Goal: Transaction & Acquisition: Register for event/course

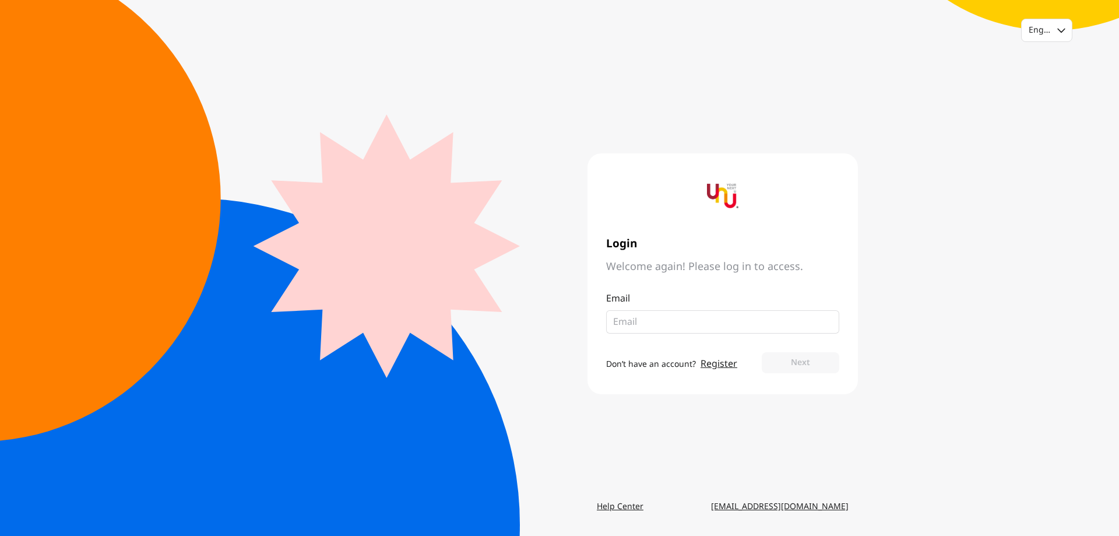
type input "[EMAIL_ADDRESS][DOMAIN_NAME]"
click at [793, 370] on button "Next" at bounding box center [801, 362] width 78 height 21
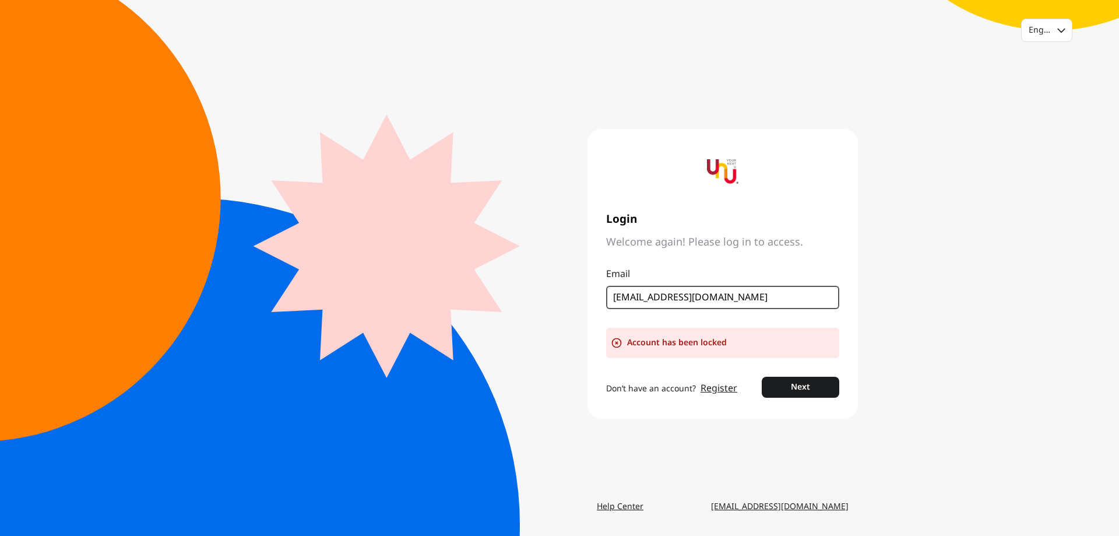
click at [741, 300] on input "[EMAIL_ADDRESS][DOMAIN_NAME]" at bounding box center [718, 297] width 210 height 14
click at [793, 388] on button "Next" at bounding box center [801, 387] width 78 height 21
click at [885, 349] on div "English Login Welcome again! Please log in to access. Email kajeephan.s@gmail.c…" at bounding box center [559, 268] width 1119 height 536
click at [611, 297] on fieldset "[EMAIL_ADDRESS][DOMAIN_NAME]" at bounding box center [722, 297] width 233 height 23
click at [682, 302] on input "[EMAIL_ADDRESS][DOMAIN_NAME]" at bounding box center [718, 297] width 210 height 14
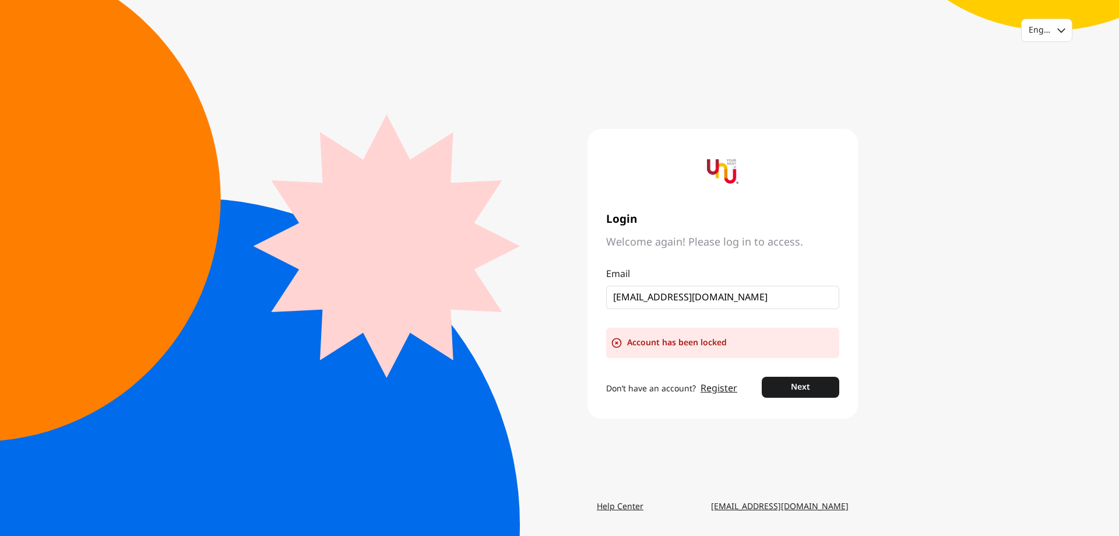
click at [677, 250] on div "Login Welcome again! Please log in to access. Email kajeephan.s@gmail.com Accou…" at bounding box center [723, 274] width 270 height 290
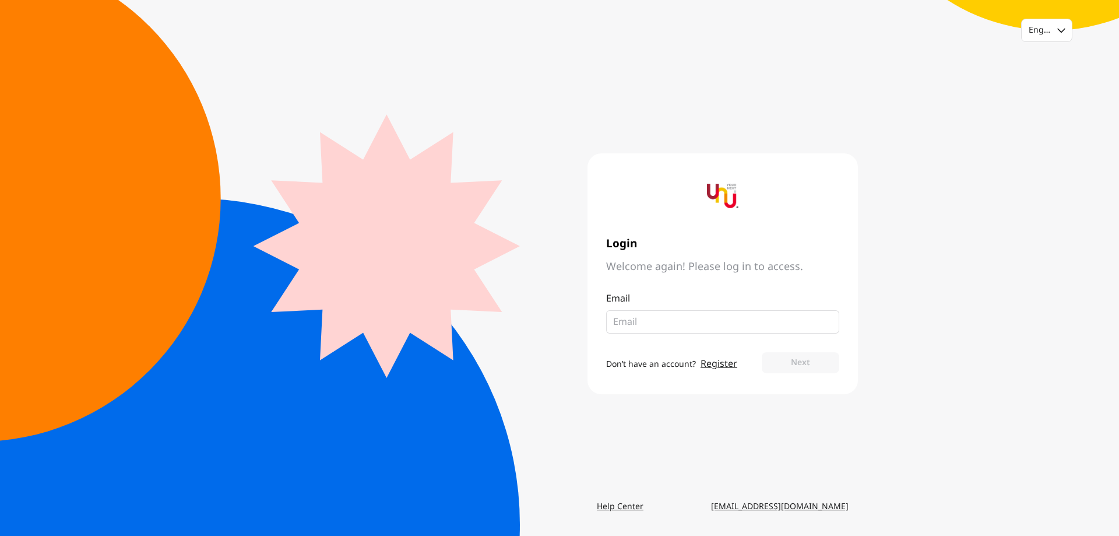
click at [674, 320] on input "email" at bounding box center [718, 322] width 210 height 14
type input "า"
type input "l"
click at [804, 367] on button "Next" at bounding box center [801, 362] width 78 height 21
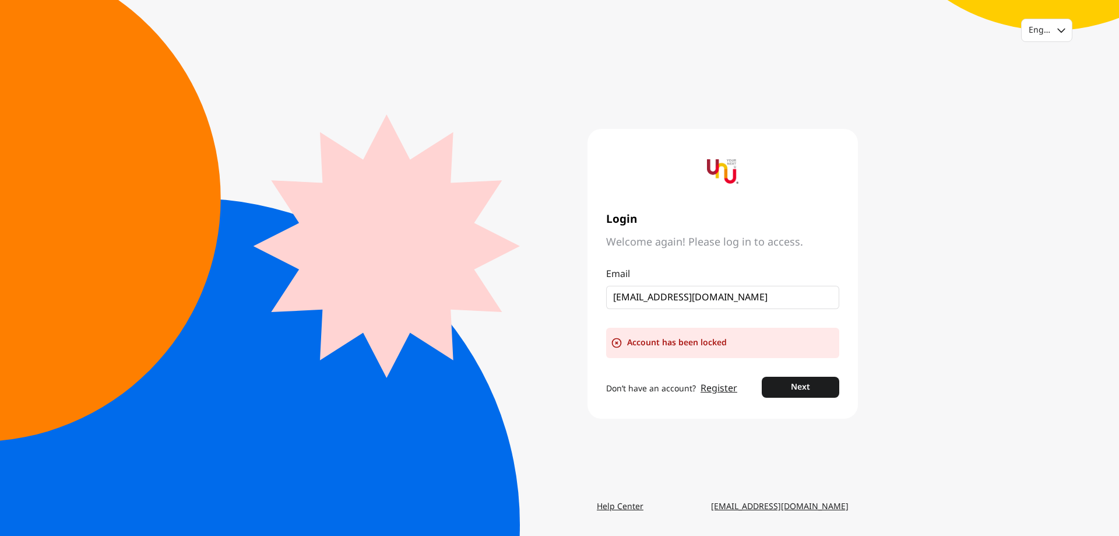
click at [617, 343] on icon at bounding box center [617, 343] width 9 height 9
click at [720, 293] on input "[EMAIL_ADDRESS][DOMAIN_NAME]" at bounding box center [718, 297] width 210 height 14
click at [664, 298] on input "[EMAIL_ADDRESS][DOMAIN_NAME]" at bounding box center [718, 297] width 210 height 14
type input "kajeephan.sam@pea.co.th"
click at [805, 386] on button "Next" at bounding box center [801, 387] width 78 height 21
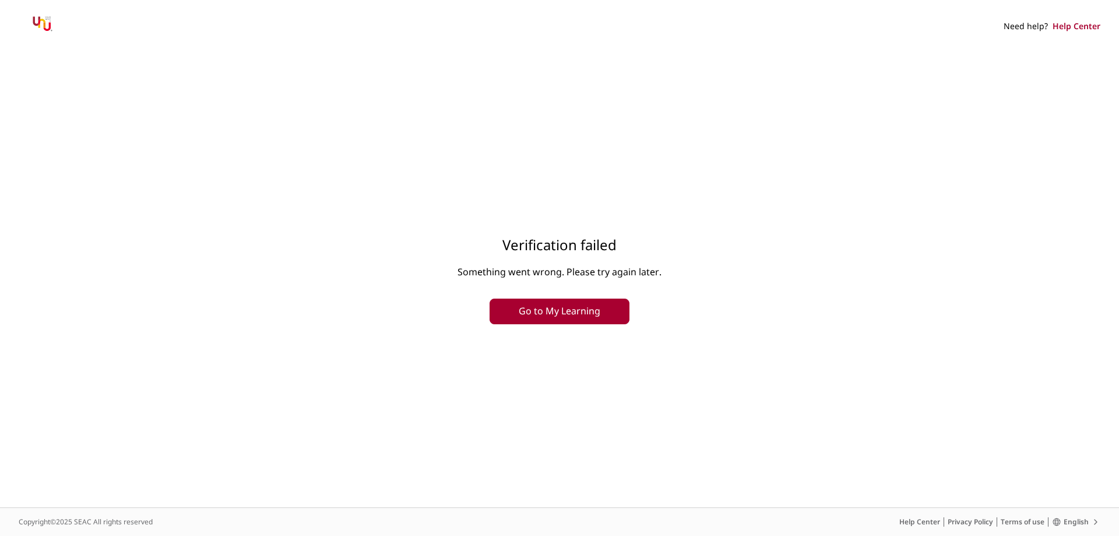
click at [588, 314] on button "Go to My Learning" at bounding box center [560, 311] width 140 height 26
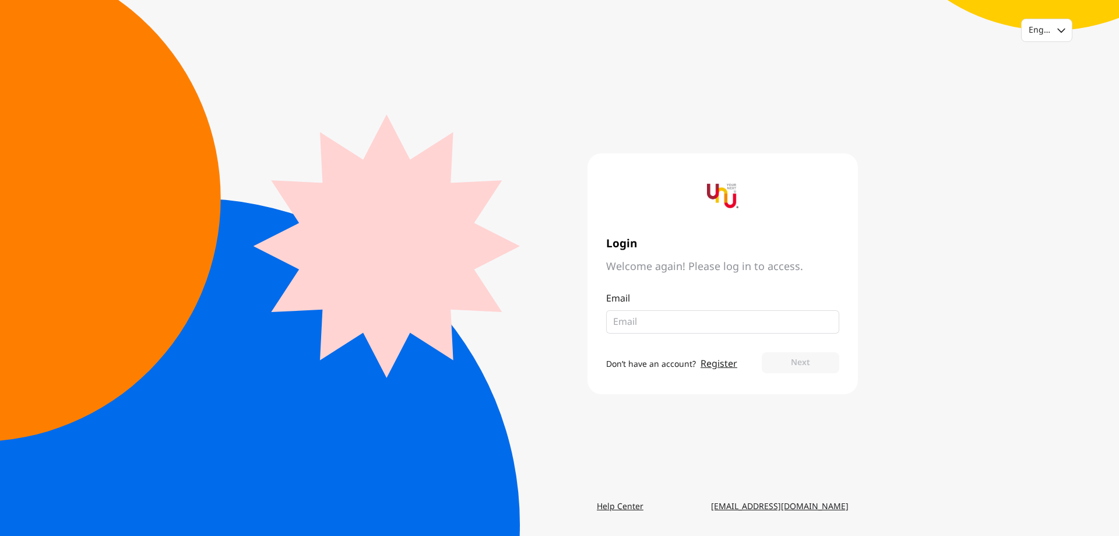
click at [666, 322] on input "email" at bounding box center [718, 322] width 210 height 14
type input "[EMAIL_ADDRESS][DOMAIN_NAME]"
click at [762, 352] on button "Next" at bounding box center [801, 362] width 78 height 21
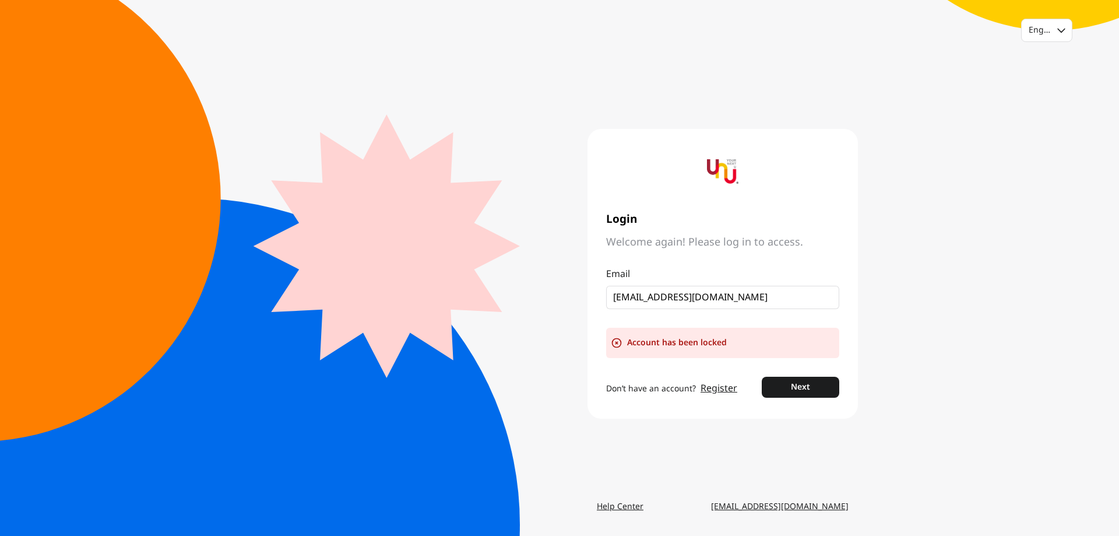
click at [712, 389] on link "Register" at bounding box center [719, 388] width 37 height 14
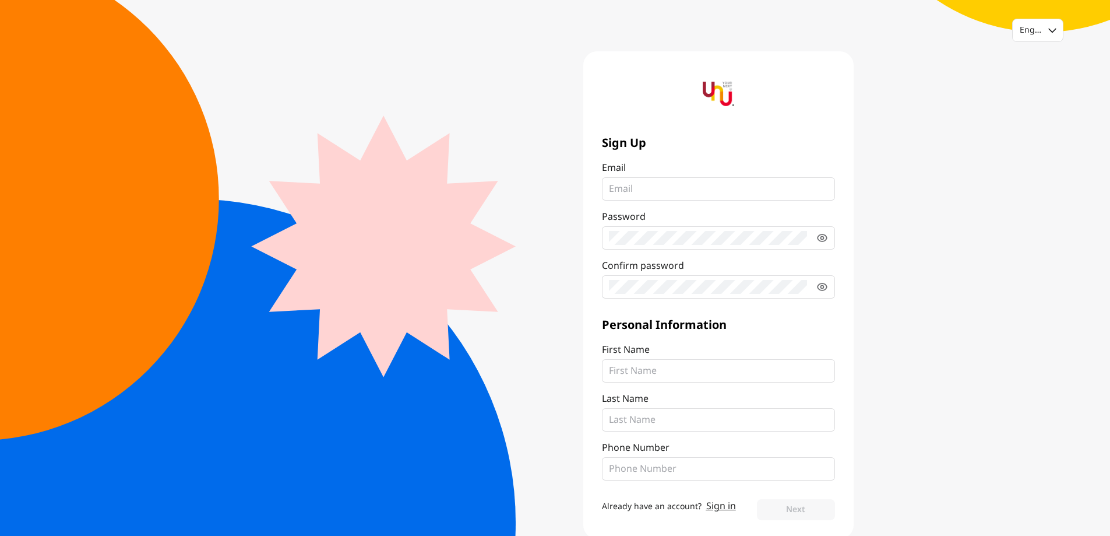
type input "[EMAIL_ADDRESS][DOMAIN_NAME]"
click at [822, 238] on icon at bounding box center [823, 238] width 12 height 12
click at [822, 238] on icon at bounding box center [822, 238] width 9 height 9
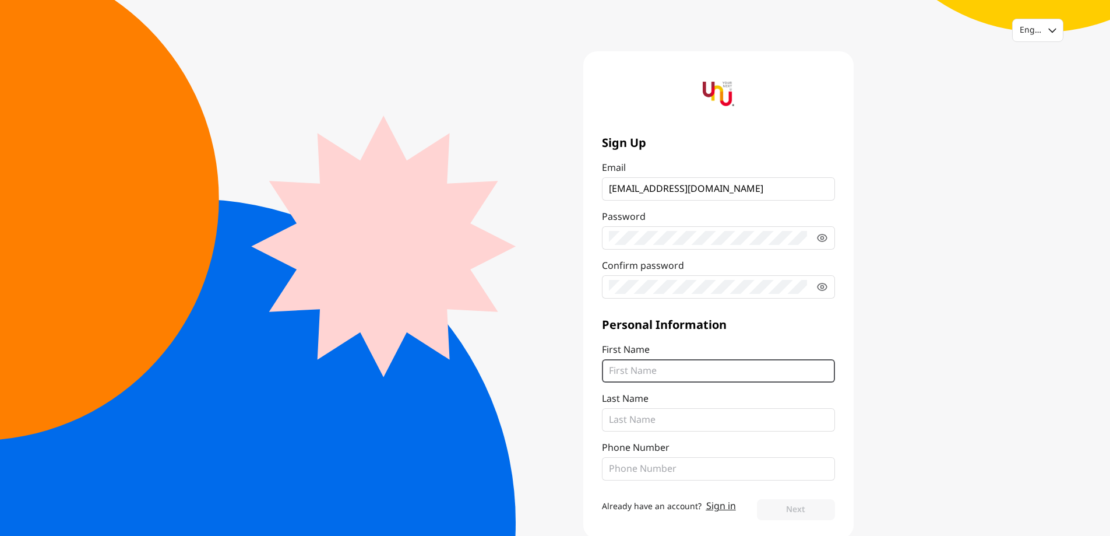
click at [696, 372] on input "First Name" at bounding box center [718, 371] width 219 height 14
type input "Kajeephan"
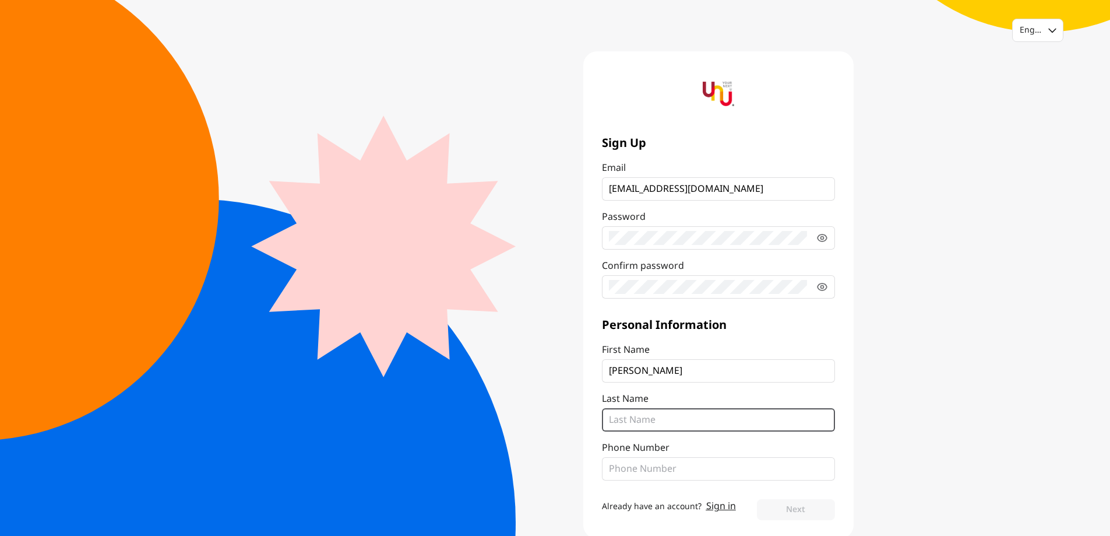
click at [676, 418] on input "Last Name" at bounding box center [718, 420] width 219 height 14
type input "s"
type input "Samree"
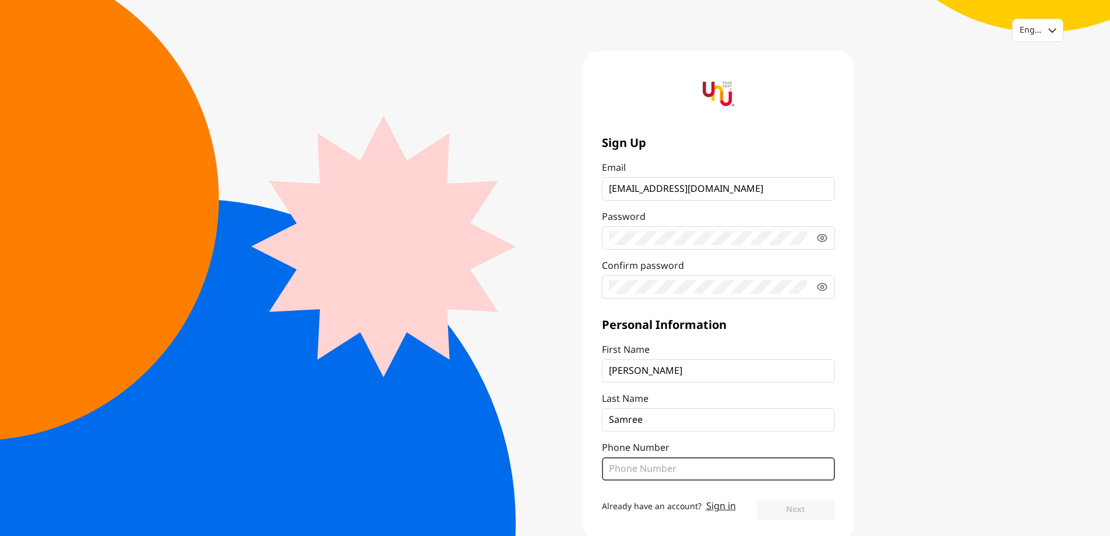
click at [698, 469] on input "Phone Number" at bounding box center [718, 469] width 219 height 14
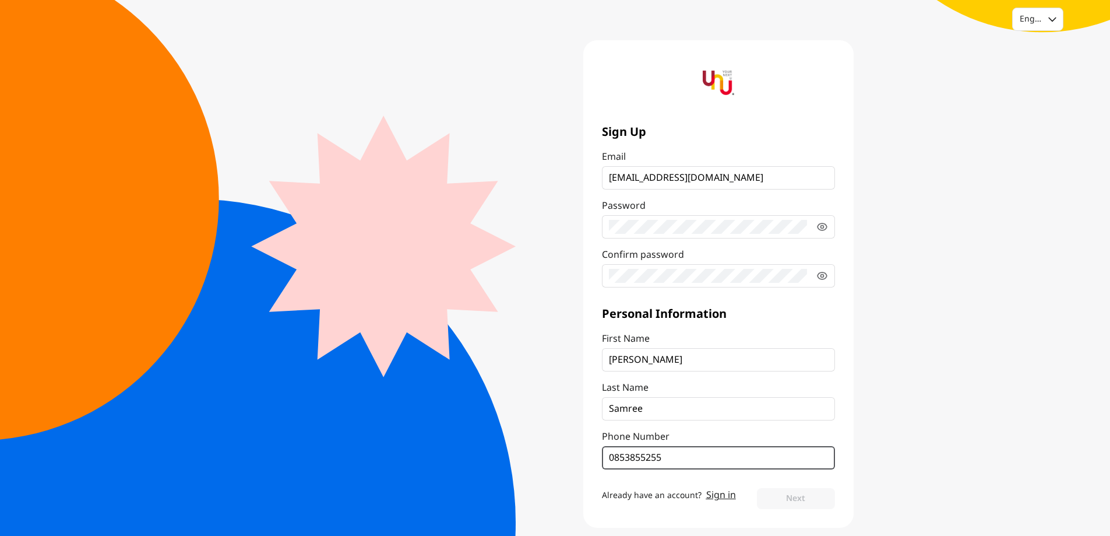
scroll to position [22, 0]
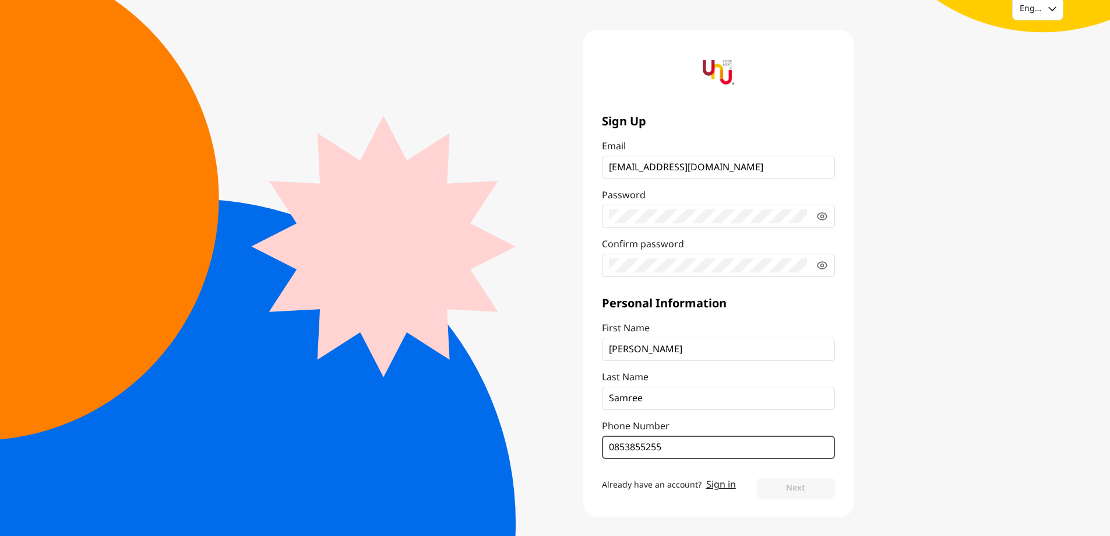
type input "0853855255"
click at [717, 361] on div "Personal Information First Name Kajeephan Last Name Samree Phone Number 0853855…" at bounding box center [718, 377] width 233 height 163
click at [740, 251] on label "Confirm password" at bounding box center [718, 257] width 233 height 40
click at [787, 495] on button "Next" at bounding box center [796, 487] width 78 height 21
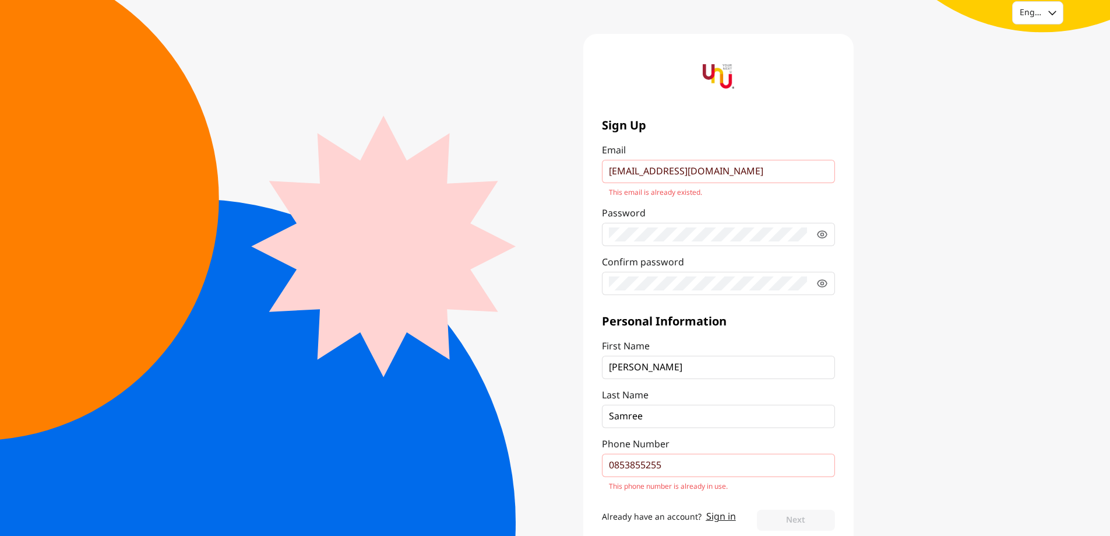
scroll to position [0, 0]
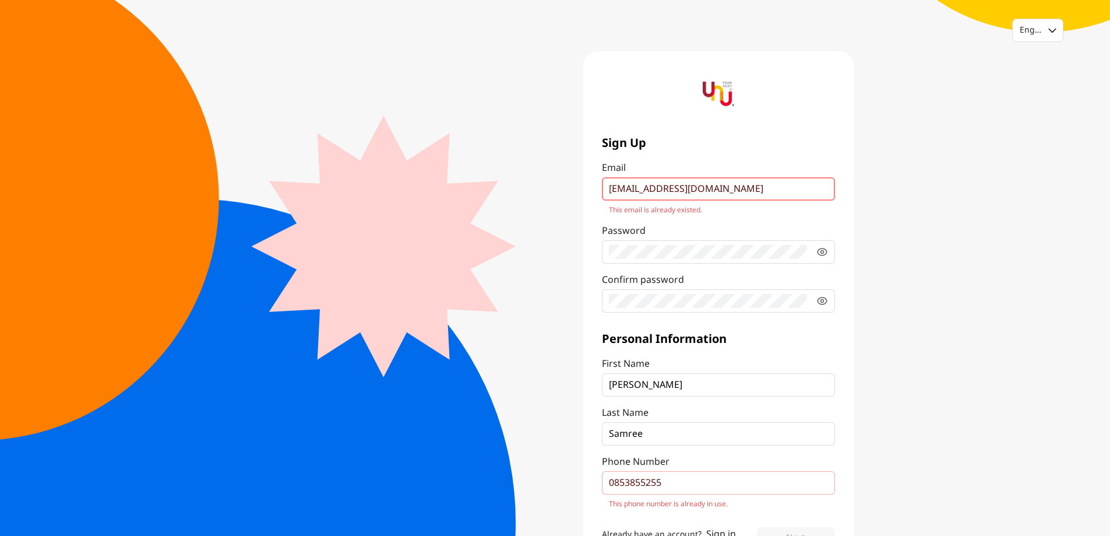
click at [660, 191] on input "[EMAIL_ADDRESS][DOMAIN_NAME]" at bounding box center [718, 189] width 219 height 14
drag, startPoint x: 670, startPoint y: 189, endPoint x: 783, endPoint y: 200, distance: 113.7
click at [783, 200] on label "Email kajeephan.s@gmail.com This email is already existed." at bounding box center [718, 188] width 233 height 54
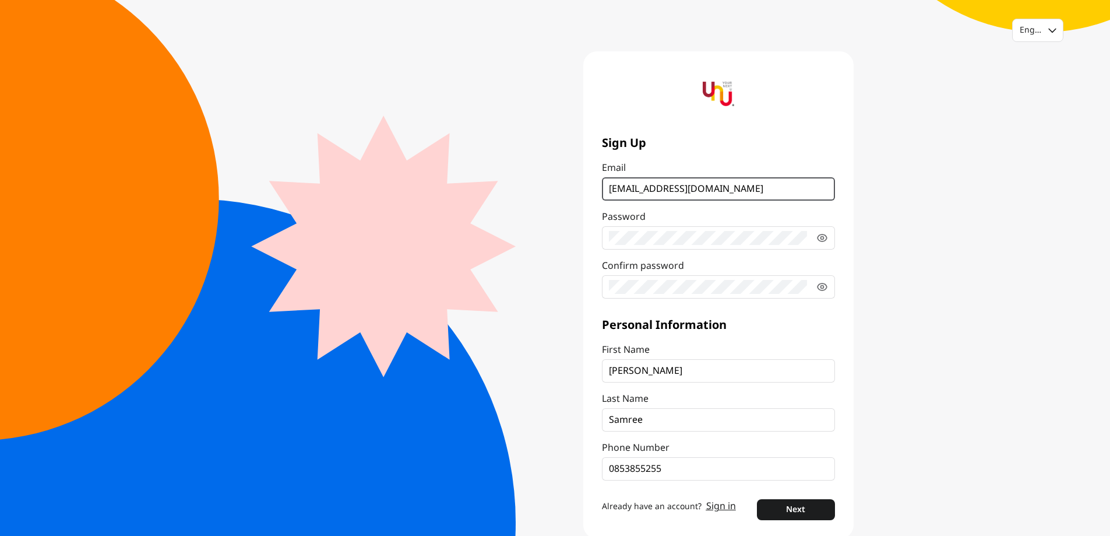
type input "kajeephan.s@ku.th"
click at [765, 344] on div "First Name" at bounding box center [718, 350] width 233 height 14
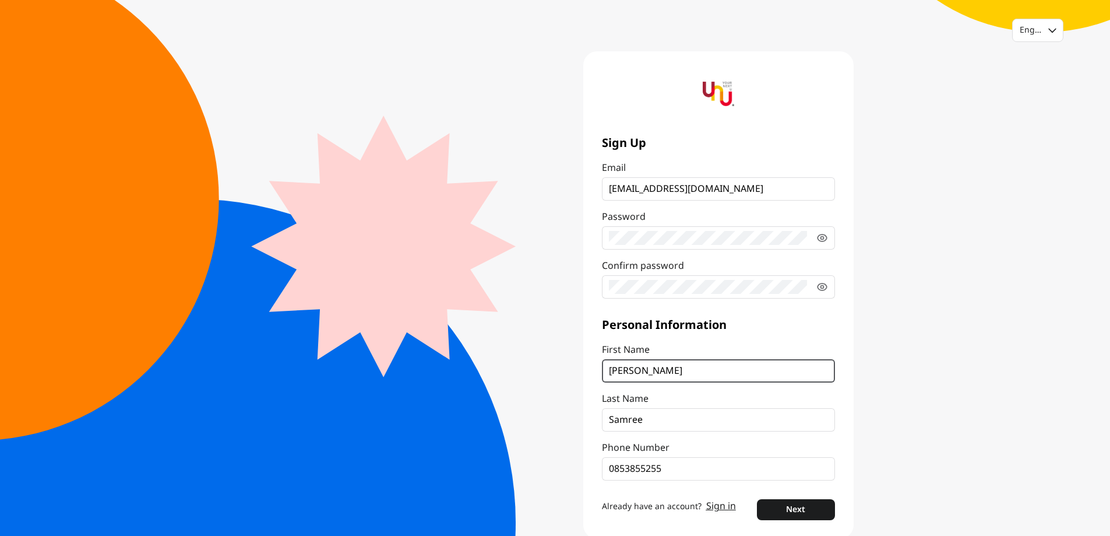
click at [765, 364] on input "Kajeephan" at bounding box center [718, 371] width 219 height 14
click at [800, 513] on button "Next" at bounding box center [796, 509] width 78 height 21
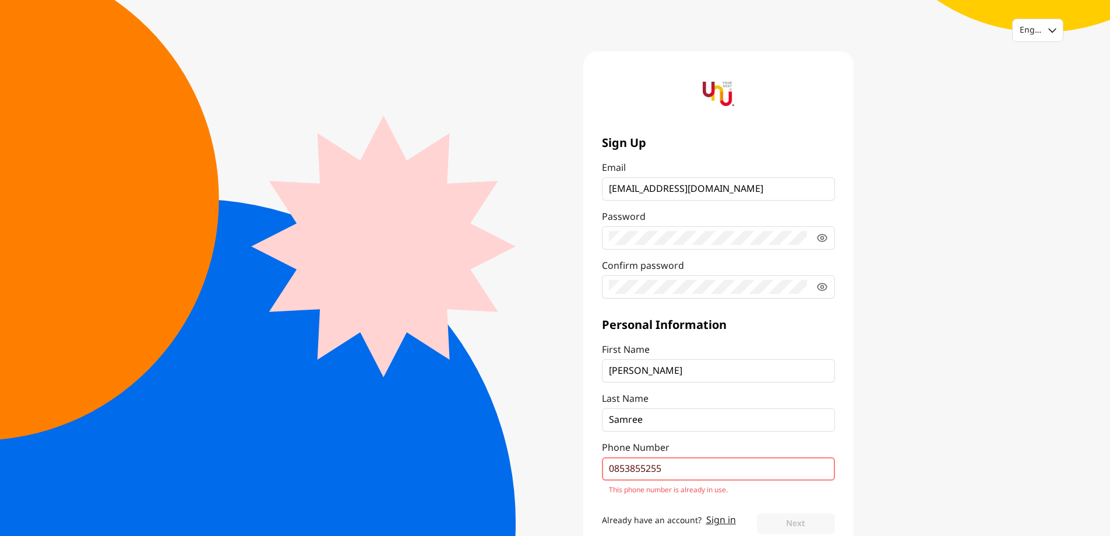
click at [704, 473] on input "0853855255" at bounding box center [718, 469] width 219 height 14
drag, startPoint x: 717, startPoint y: 466, endPoint x: 557, endPoint y: 456, distance: 160.0
click at [557, 456] on div "Sign Up Email kajeephan.s@ku.th Password Confirm password Personal Information …" at bounding box center [704, 301] width 298 height 501
drag, startPoint x: 801, startPoint y: 435, endPoint x: 808, endPoint y: 435, distance: 7.0
click at [802, 435] on div "Personal Information First Name Kajeephan Last Name Samree Phone Number 0853855…" at bounding box center [718, 405] width 233 height 177
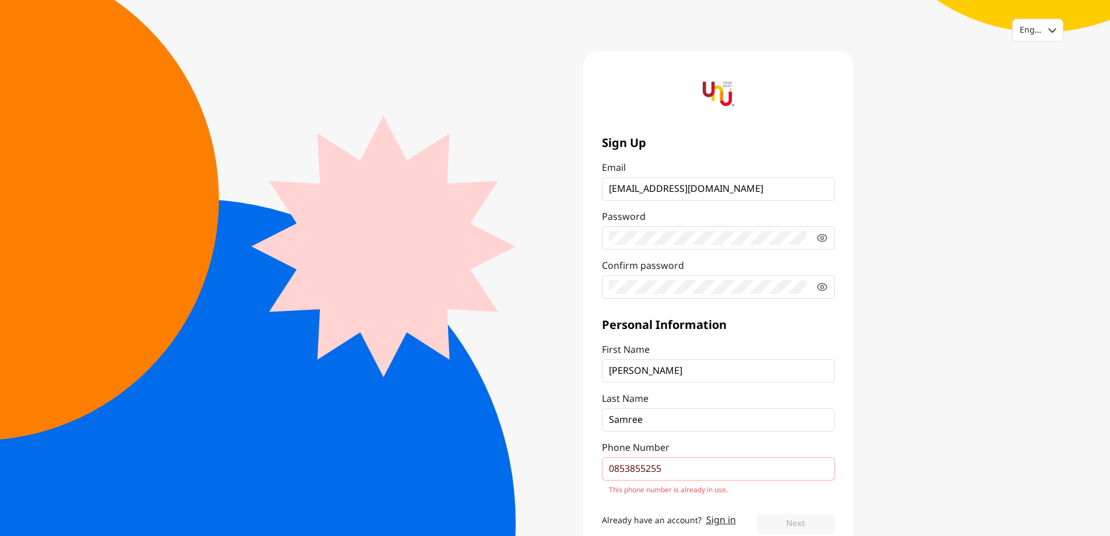
click at [889, 440] on div "English Sign Up Email kajeephan.s@ku.th Password Confirm password Personal Info…" at bounding box center [555, 285] width 1110 height 571
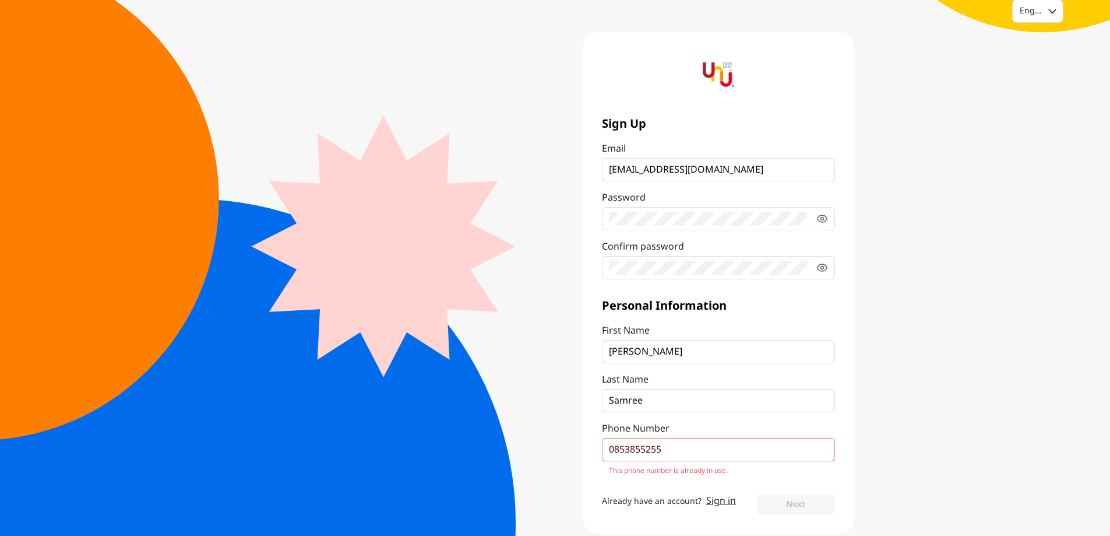
scroll to position [36, 0]
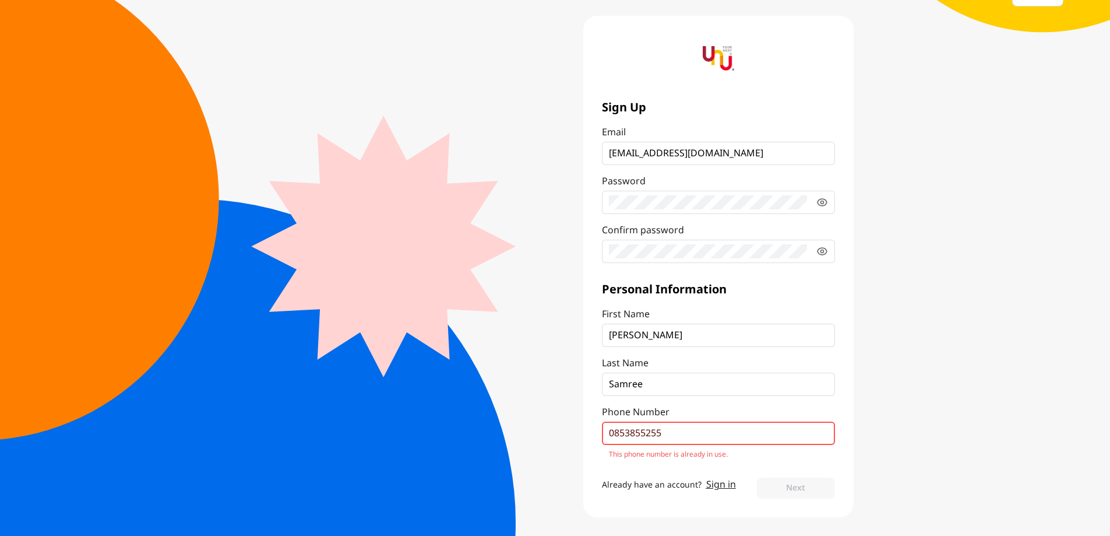
drag, startPoint x: 683, startPoint y: 428, endPoint x: 546, endPoint y: 426, distance: 137.6
click at [546, 426] on main "Sign Up Email kajeephan.s@ku.th Password Confirm password Personal Information …" at bounding box center [555, 266] width 597 height 501
click at [787, 433] on input "0853855255" at bounding box center [718, 433] width 219 height 14
drag, startPoint x: 700, startPoint y: 431, endPoint x: 597, endPoint y: 428, distance: 103.2
click at [597, 428] on div "Sign Up Email kajeephan.s@ku.th Password Confirm password Personal Information …" at bounding box center [718, 266] width 270 height 501
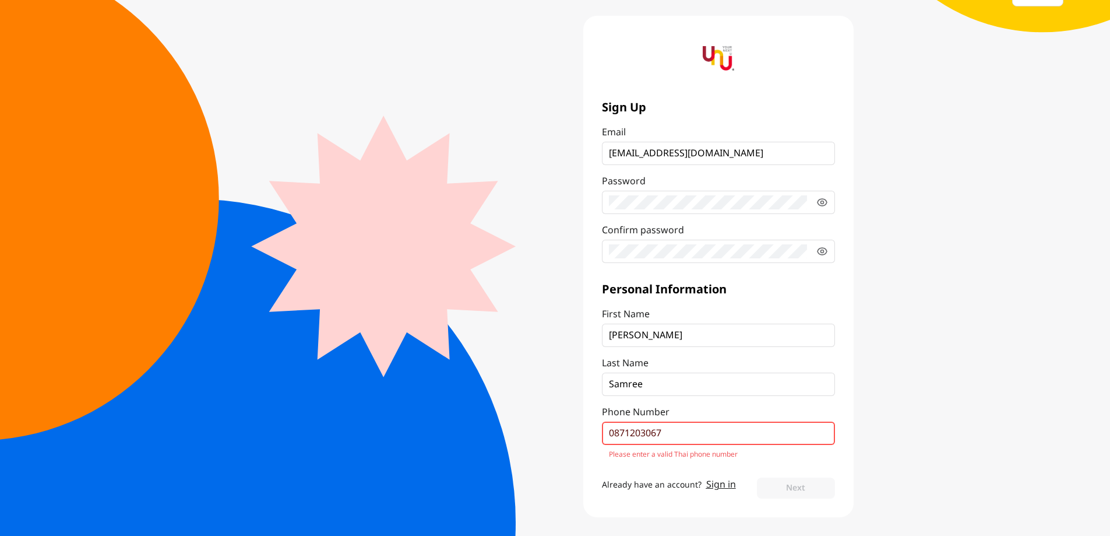
scroll to position [22, 0]
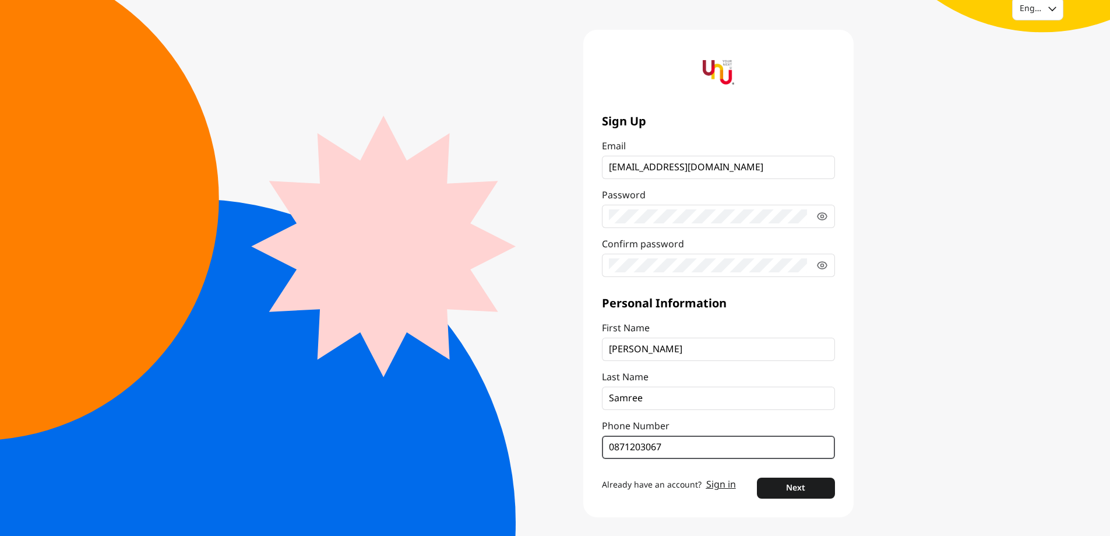
type input "0871203067"
click at [807, 486] on button "Next" at bounding box center [796, 487] width 78 height 21
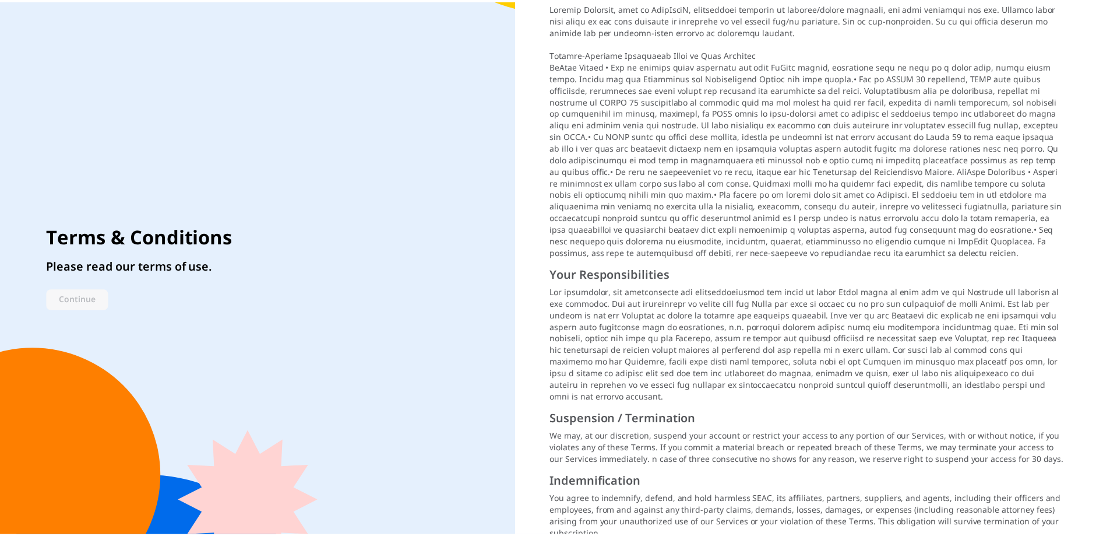
scroll to position [1031, 0]
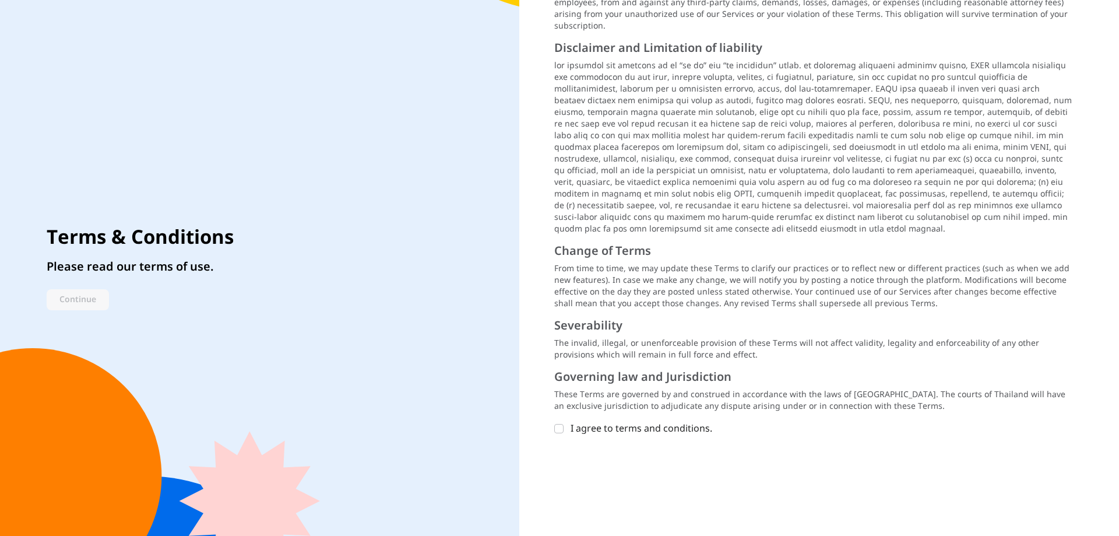
click at [552, 417] on div "The data we collect, how it's used, and who we share it with We care about your…" at bounding box center [819, 268] width 600 height 536
click at [558, 425] on icon at bounding box center [558, 428] width 7 height 7
click at [558, 424] on input "I agree to terms and conditions." at bounding box center [558, 428] width 9 height 9
checkbox input "true"
click at [93, 298] on button "Continue" at bounding box center [78, 299] width 62 height 21
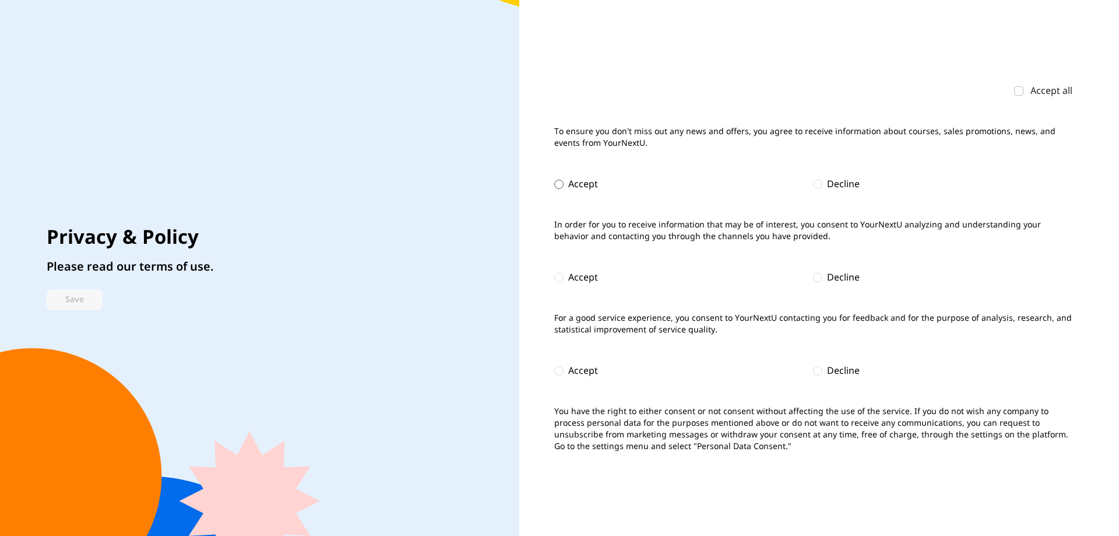
click at [561, 181] on div at bounding box center [558, 184] width 9 height 9
click at [572, 283] on div "Accept" at bounding box center [583, 277] width 30 height 14
click at [571, 372] on div "Accept" at bounding box center [583, 371] width 30 height 14
click at [840, 182] on div "Decline" at bounding box center [843, 184] width 33 height 14
click at [832, 269] on form "Accept all To ensure you don't miss out any news and offers, you agree to recei…" at bounding box center [813, 268] width 518 height 368
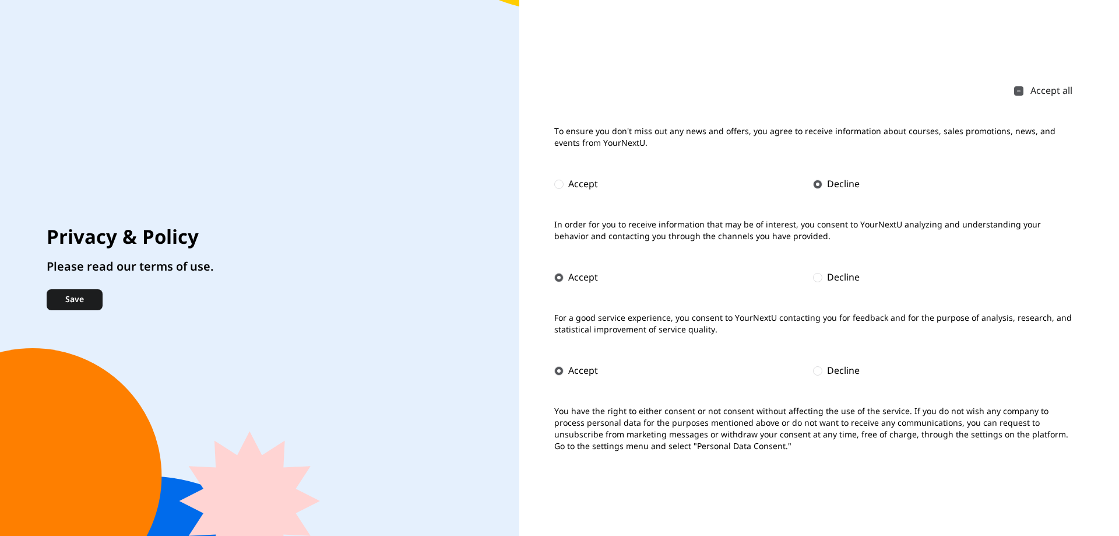
click at [833, 274] on div "Decline" at bounding box center [843, 277] width 33 height 14
click at [847, 377] on div "Decline" at bounding box center [843, 371] width 33 height 14
checkbox input "false"
click at [75, 299] on button "Save" at bounding box center [75, 299] width 56 height 21
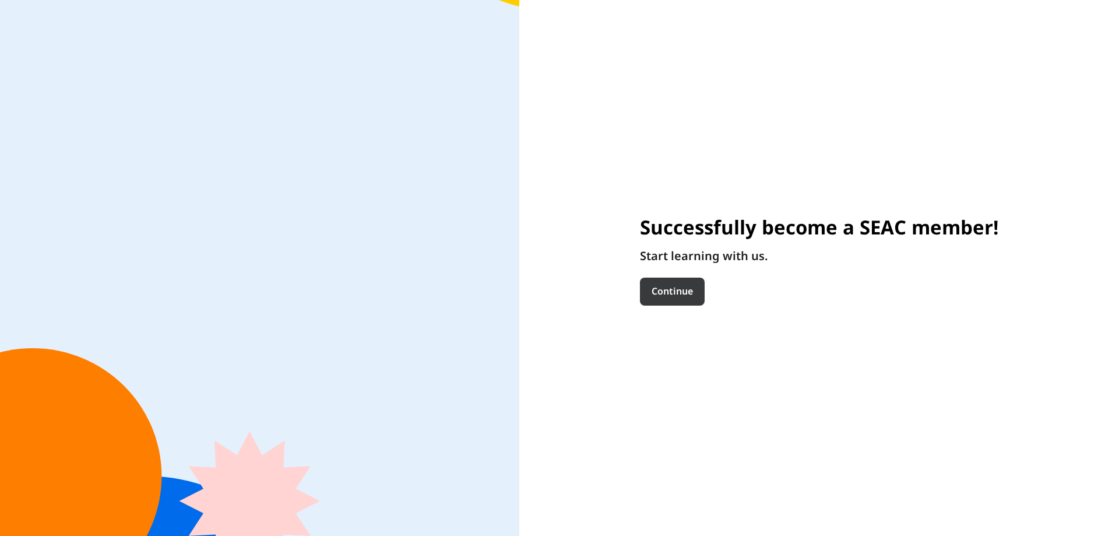
click at [663, 296] on button "Continue" at bounding box center [672, 291] width 65 height 28
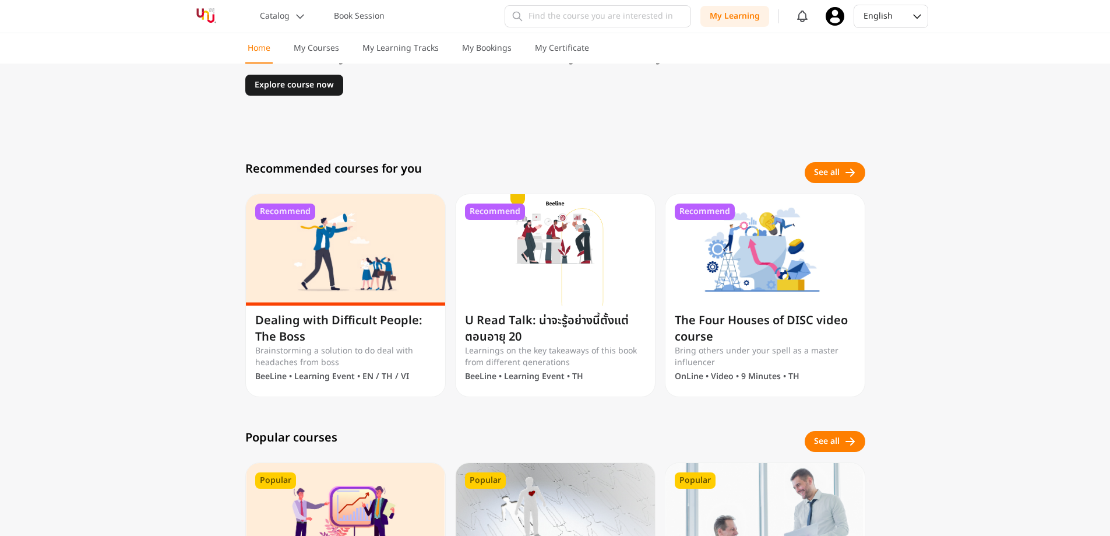
scroll to position [350, 0]
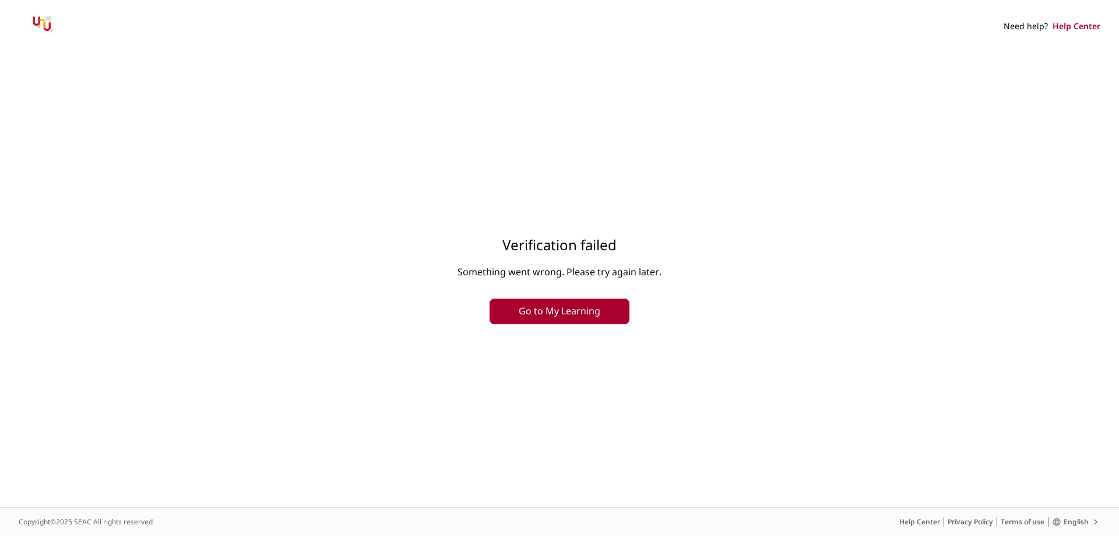
click at [565, 305] on button "Go to My Learning" at bounding box center [560, 311] width 140 height 26
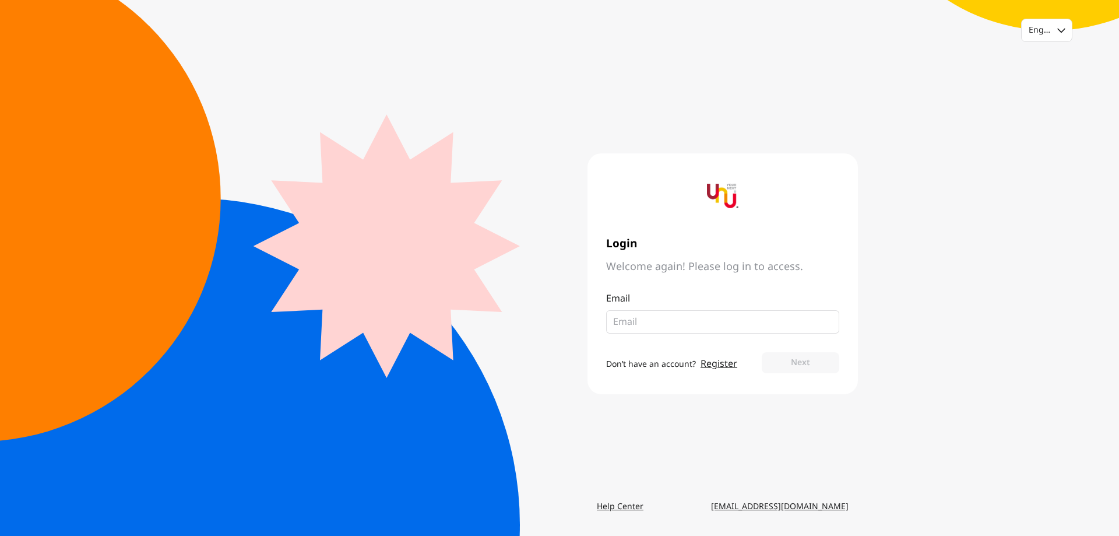
click at [663, 324] on input "email" at bounding box center [718, 322] width 210 height 14
type input "[EMAIL_ADDRESS][DOMAIN_NAME]"
click at [819, 361] on button "Next" at bounding box center [801, 362] width 78 height 21
type input "[EMAIL_ADDRESS][DOMAIN_NAME]"
click at [812, 361] on button "Next" at bounding box center [801, 362] width 78 height 21
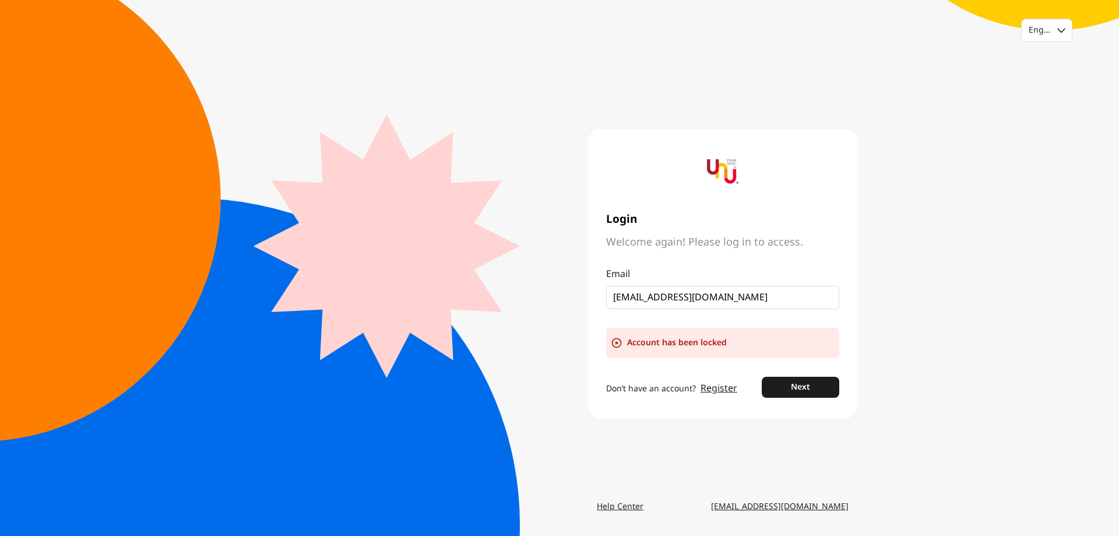
click at [615, 342] on icon at bounding box center [617, 343] width 12 height 12
click at [1057, 36] on div "English" at bounding box center [1047, 30] width 50 height 22
click at [752, 296] on input "[EMAIL_ADDRESS][DOMAIN_NAME]" at bounding box center [718, 297] width 210 height 14
click at [788, 272] on p "Email" at bounding box center [722, 274] width 233 height 14
